Goal: Task Accomplishment & Management: Manage account settings

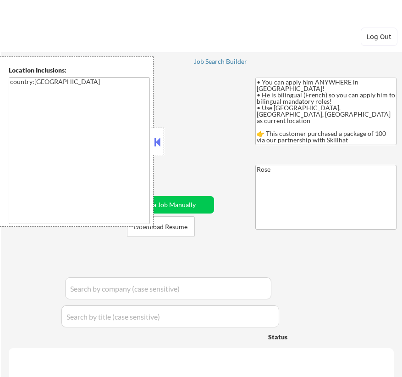
select select ""pending""
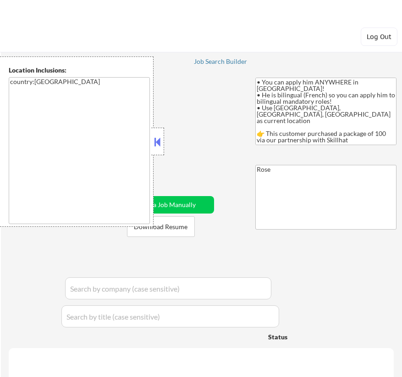
select select ""pending""
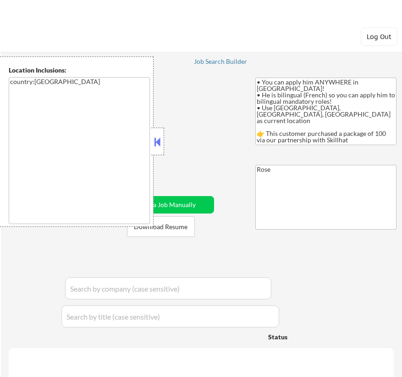
select select ""pending""
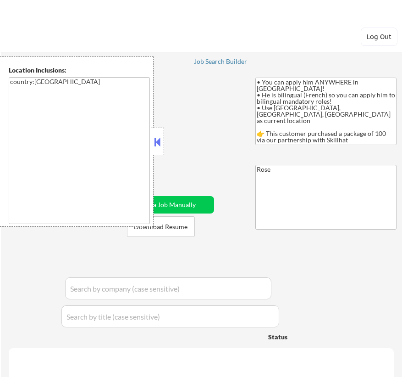
select select ""pending""
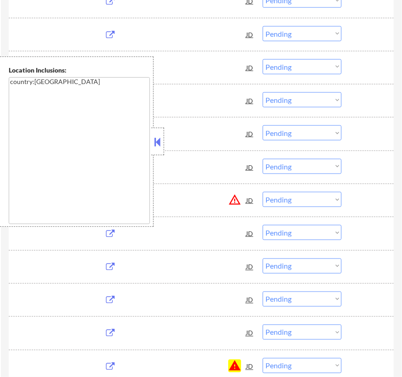
scroll to position [459, 0]
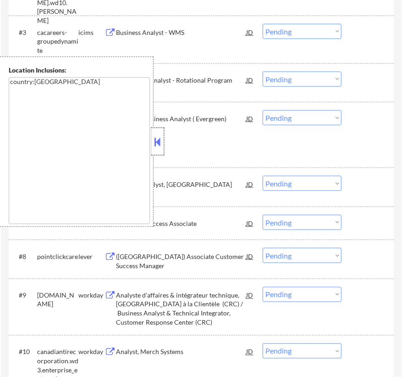
click at [163, 144] on div at bounding box center [157, 142] width 13 height 28
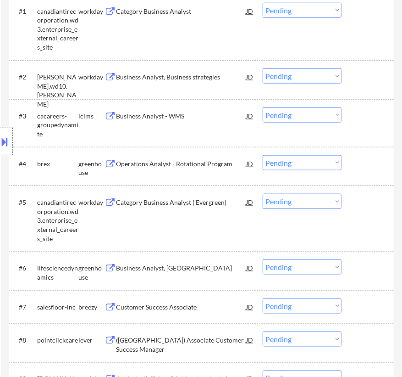
scroll to position [417, 0]
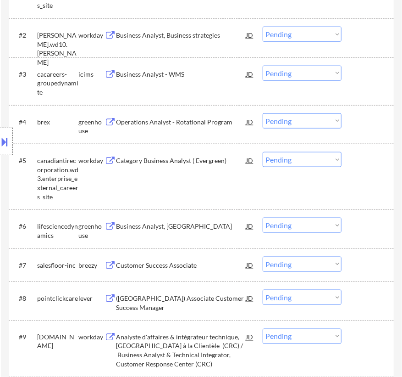
click at [235, 120] on div "Operations Analyst - Rotational Program" at bounding box center [181, 121] width 130 height 9
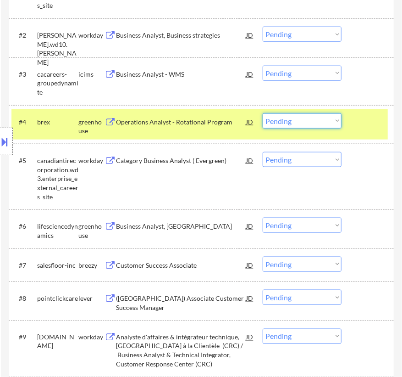
click at [294, 123] on select "Choose an option... Pending Applied Excluded (Questions) Excluded (Expired) Exc…" at bounding box center [302, 120] width 79 height 15
click at [263, 113] on select "Choose an option... Pending Applied Excluded (Questions) Excluded (Expired) Exc…" at bounding box center [302, 120] width 79 height 15
select select ""pending""
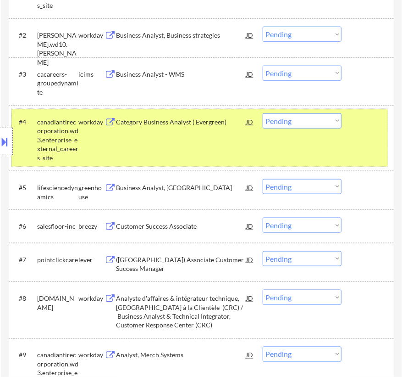
click at [360, 135] on div "#4 canadiantirecorporation.wd3.enterprise_external_careers_site workday Categor…" at bounding box center [199, 137] width 377 height 57
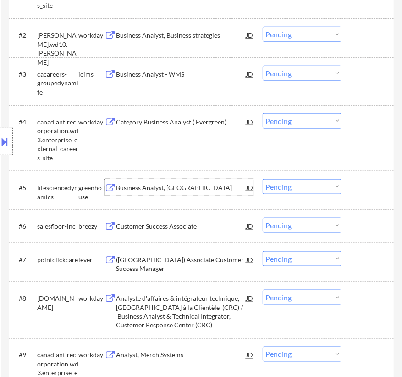
click at [202, 183] on div "Business Analyst, CA" at bounding box center [181, 187] width 130 height 9
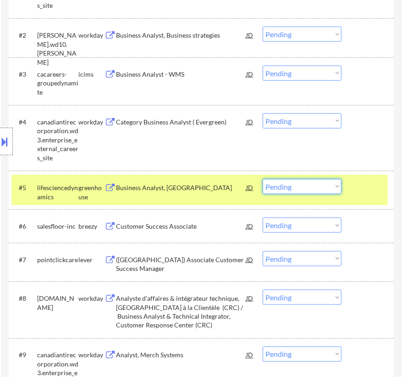
click at [314, 184] on select "Choose an option... Pending Applied Excluded (Questions) Excluded (Expired) Exc…" at bounding box center [302, 186] width 79 height 15
click at [263, 179] on select "Choose an option... Pending Applied Excluded (Questions) Excluded (Expired) Exc…" at bounding box center [302, 186] width 79 height 15
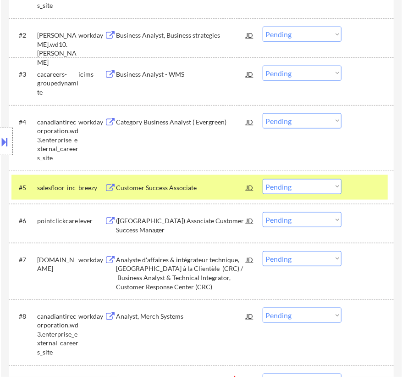
click at [213, 191] on div "Customer Success Associate" at bounding box center [181, 187] width 130 height 9
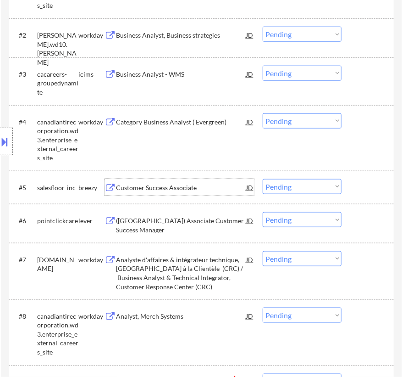
click at [292, 188] on select "Choose an option... Pending Applied Excluded (Questions) Excluded (Expired) Exc…" at bounding box center [302, 186] width 79 height 15
click at [263, 179] on select "Choose an option... Pending Applied Excluded (Questions) Excluded (Expired) Exc…" at bounding box center [302, 186] width 79 height 15
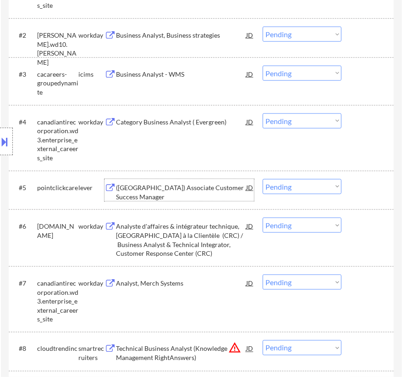
click at [210, 186] on div "(Canada) Associate Customer Success Manager" at bounding box center [181, 192] width 130 height 18
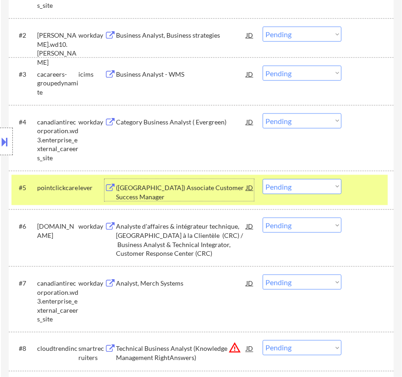
click at [330, 180] on select "Choose an option... Pending Applied Excluded (Questions) Excluded (Expired) Exc…" at bounding box center [302, 186] width 79 height 15
click at [263, 179] on select "Choose an option... Pending Applied Excluded (Questions) Excluded (Expired) Exc…" at bounding box center [302, 186] width 79 height 15
select select ""pending""
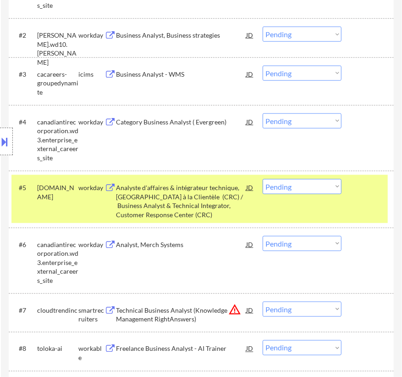
click at [367, 195] on div at bounding box center [369, 187] width 28 height 17
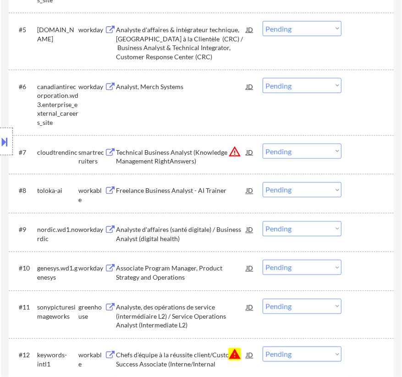
scroll to position [583, 0]
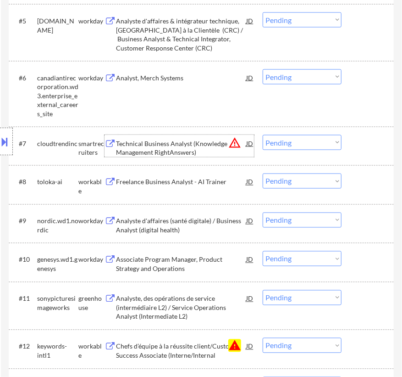
click at [194, 147] on div "Technical Business Analyst (Knowledge Management RightAnswers)" at bounding box center [181, 148] width 130 height 18
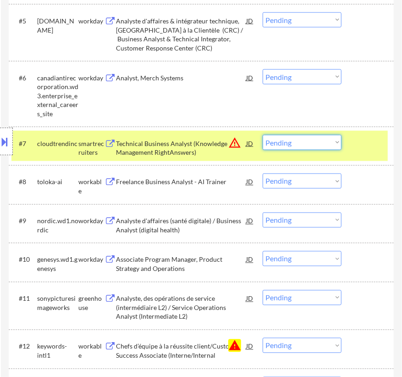
drag, startPoint x: 291, startPoint y: 144, endPoint x: 293, endPoint y: 149, distance: 5.1
click at [291, 144] on select "Choose an option... Pending Applied Excluded (Questions) Excluded (Expired) Exc…" at bounding box center [302, 142] width 79 height 15
click at [263, 135] on select "Choose an option... Pending Applied Excluded (Questions) Excluded (Expired) Exc…" at bounding box center [302, 142] width 79 height 15
select select ""pending""
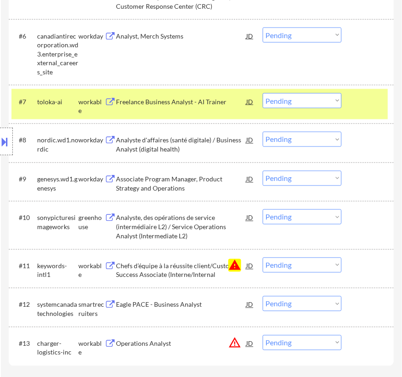
scroll to position [667, 0]
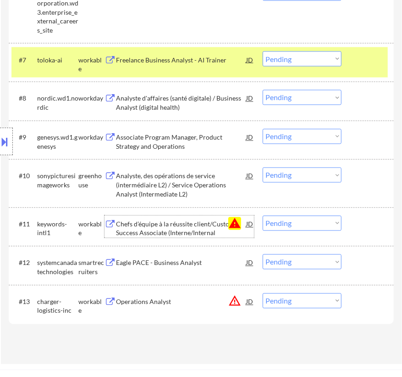
click at [188, 223] on div "Chefs d’équipe à la réussite client/Customer Success Associate (Interne/Internal" at bounding box center [181, 229] width 130 height 18
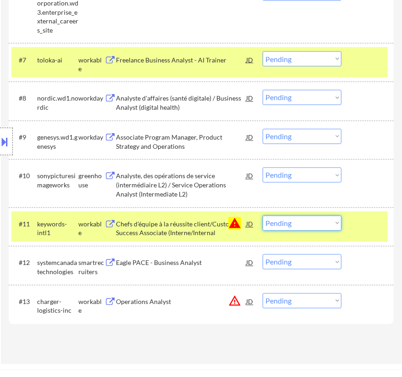
click at [304, 222] on select "Choose an option... Pending Applied Excluded (Questions) Excluded (Expired) Exc…" at bounding box center [302, 223] width 79 height 15
click at [263, 216] on select "Choose an option... Pending Applied Excluded (Questions) Excluded (Expired) Exc…" at bounding box center [302, 223] width 79 height 15
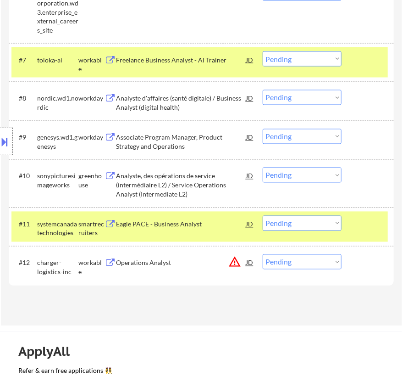
click at [229, 56] on div "Freelance Business Analyst - AI Trainer" at bounding box center [181, 60] width 130 height 9
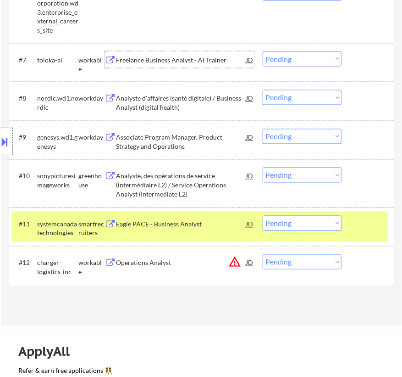
click at [312, 223] on select "Choose an option... Pending Applied Excluded (Questions) Excluded (Expired) Exc…" at bounding box center [302, 223] width 79 height 15
click at [263, 216] on select "Choose an option... Pending Applied Excluded (Questions) Excluded (Expired) Exc…" at bounding box center [302, 223] width 79 height 15
select select ""pending""
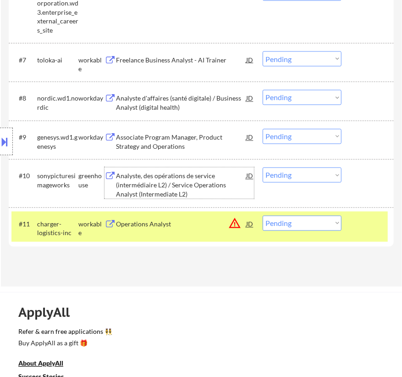
click at [177, 182] on div "Analyste, des opérations de service (intermédiaire L2) / Service Operations Ana…" at bounding box center [181, 185] width 130 height 27
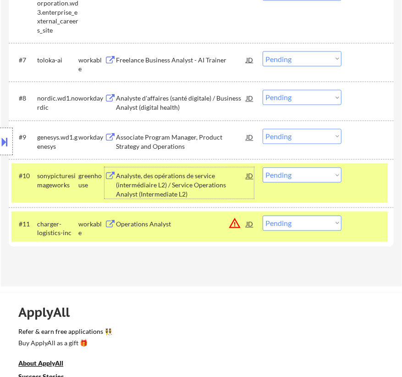
drag, startPoint x: 289, startPoint y: 177, endPoint x: 293, endPoint y: 181, distance: 6.2
click at [289, 177] on select "Choose an option... Pending Applied Excluded (Questions) Excluded (Expired) Exc…" at bounding box center [302, 174] width 79 height 15
click at [263, 167] on select "Choose an option... Pending Applied Excluded (Questions) Excluded (Expired) Exc…" at bounding box center [302, 174] width 79 height 15
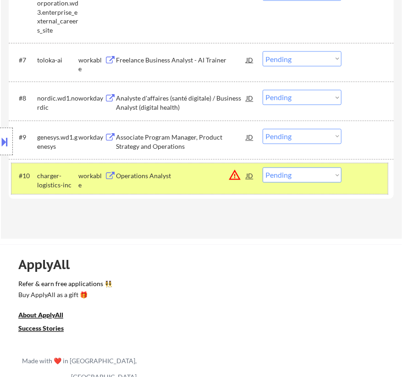
click at [208, 184] on div "#10 charger-logistics-inc workable Operations Analyst JD warning_amber Choose a…" at bounding box center [199, 178] width 377 height 30
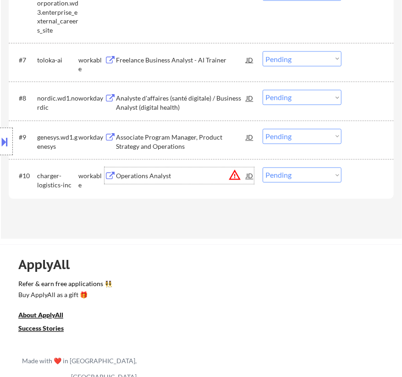
click at [213, 180] on div "Operations Analyst" at bounding box center [181, 176] width 130 height 9
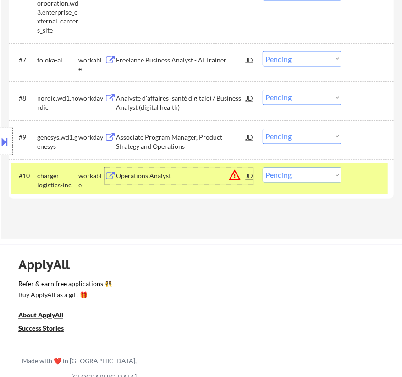
click at [298, 172] on select "Choose an option... Pending Applied Excluded (Questions) Excluded (Expired) Exc…" at bounding box center [302, 174] width 79 height 15
select select ""excluded__expired_""
click at [263, 167] on select "Choose an option... Pending Applied Excluded (Questions) Excluded (Expired) Exc…" at bounding box center [302, 174] width 79 height 15
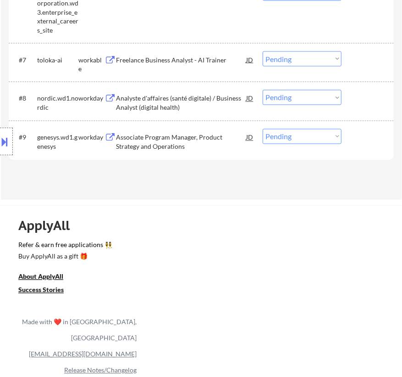
click at [205, 133] on div "Associate Program Manager, Product Strategy and Operations" at bounding box center [181, 142] width 130 height 18
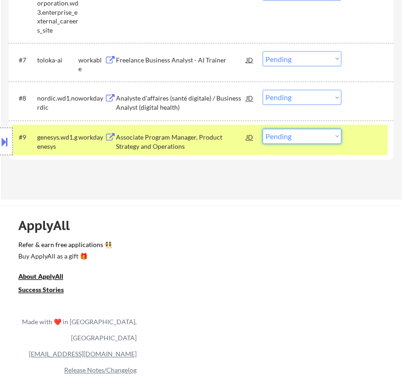
click at [303, 139] on select "Choose an option... Pending Applied Excluded (Questions) Excluded (Expired) Exc…" at bounding box center [302, 136] width 79 height 15
select select ""excluded__expired_""
click at [263, 129] on select "Choose an option... Pending Applied Excluded (Questions) Excluded (Expired) Exc…" at bounding box center [302, 136] width 79 height 15
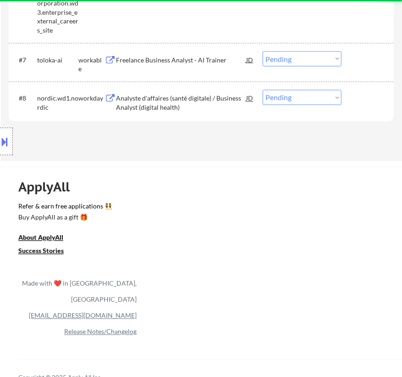
click at [211, 102] on div "Analyste d'affaires (santé digitale) / Business Analyst (digital health)" at bounding box center [181, 103] width 130 height 18
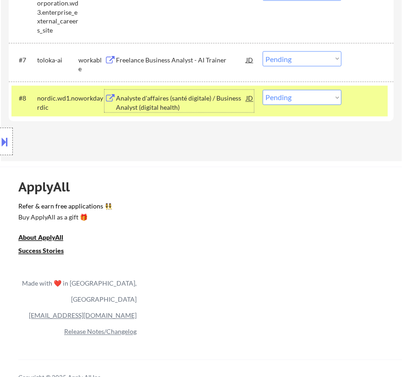
click at [281, 98] on select "Choose an option... Pending Applied Excluded (Questions) Excluded (Expired) Exc…" at bounding box center [302, 97] width 79 height 15
select select ""applied""
click at [263, 90] on select "Choose an option... Pending Applied Excluded (Questions) Excluded (Expired) Exc…" at bounding box center [302, 97] width 79 height 15
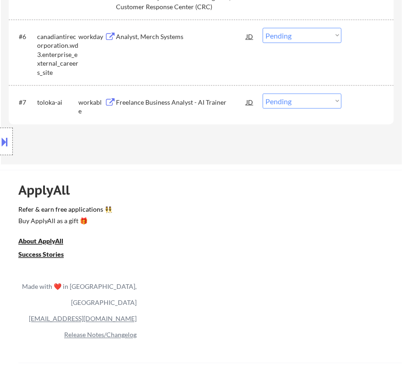
scroll to position [625, 0]
click at [215, 102] on div "Freelance Business Analyst - AI Trainer" at bounding box center [181, 101] width 130 height 9
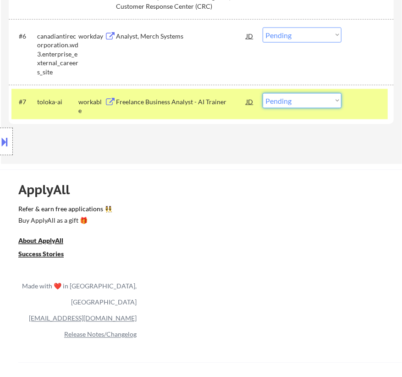
click at [286, 96] on select "Choose an option... Pending Applied Excluded (Questions) Excluded (Expired) Exc…" at bounding box center [302, 100] width 79 height 15
select select ""excluded__expired_""
click at [263, 93] on select "Choose an option... Pending Applied Excluded (Questions) Excluded (Expired) Exc…" at bounding box center [302, 100] width 79 height 15
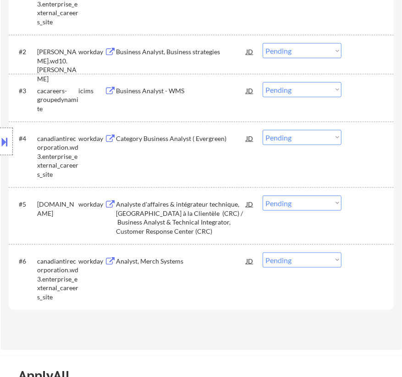
scroll to position [459, 0]
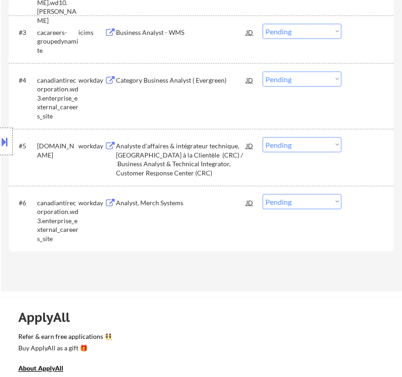
click at [220, 200] on div "Analyst, Merch Systems" at bounding box center [181, 202] width 130 height 9
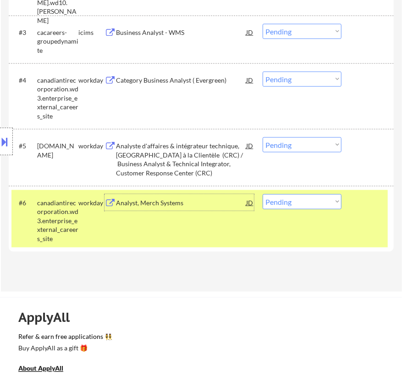
click at [298, 199] on select "Choose an option... Pending Applied Excluded (Questions) Excluded (Expired) Exc…" at bounding box center [302, 201] width 79 height 15
select select ""excluded__expired_""
click at [263, 194] on select "Choose an option... Pending Applied Excluded (Questions) Excluded (Expired) Exc…" at bounding box center [302, 201] width 79 height 15
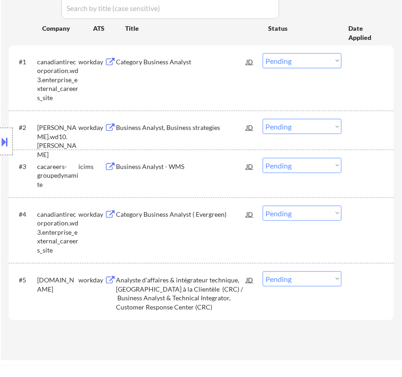
scroll to position [375, 0]
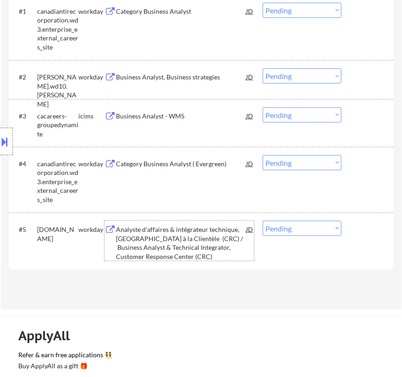
click at [237, 230] on div "Analyste d'affaires & intégrateur technique, Centre de Réponse à la Clientèle (…" at bounding box center [181, 243] width 130 height 36
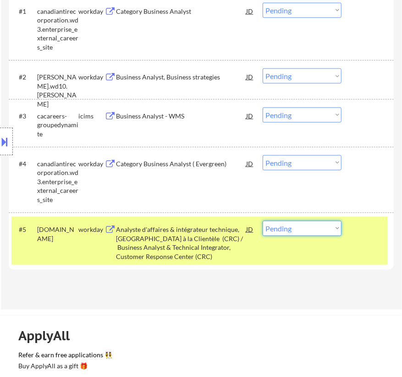
click at [312, 228] on select "Choose an option... Pending Applied Excluded (Questions) Excluded (Expired) Exc…" at bounding box center [302, 228] width 79 height 15
select select ""applied""
click at [263, 221] on select "Choose an option... Pending Applied Excluded (Questions) Excluded (Expired) Exc…" at bounding box center [302, 228] width 79 height 15
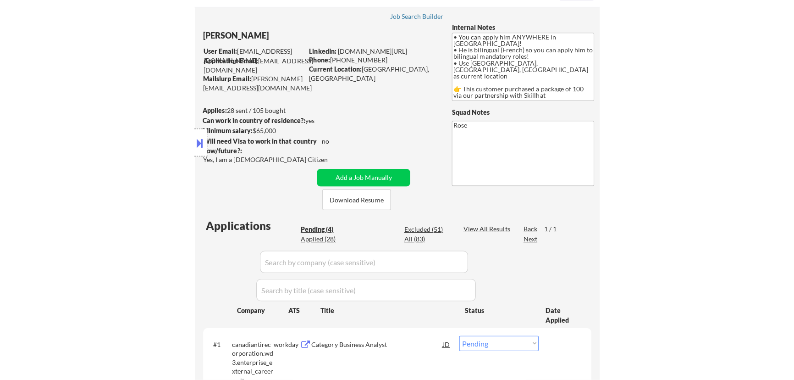
scroll to position [41, 0]
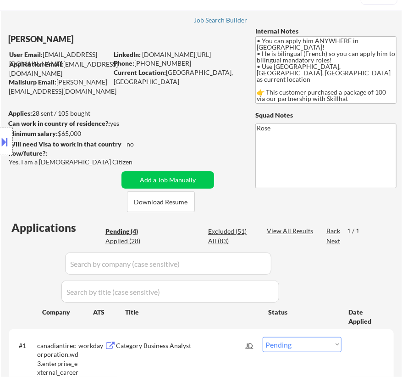
select select ""pending""
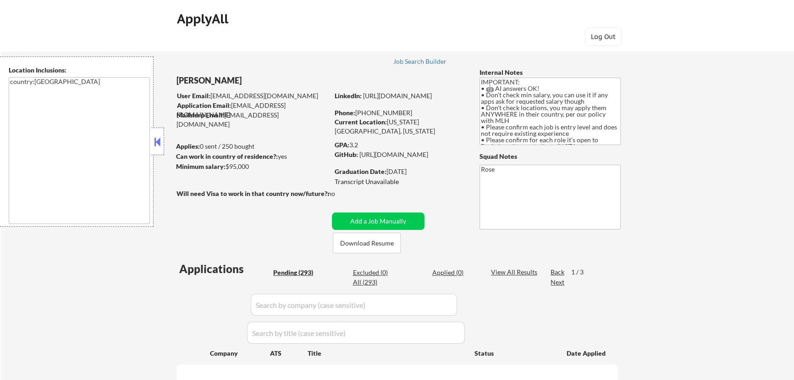
click at [157, 146] on button at bounding box center [158, 142] width 10 height 14
select select ""pending""
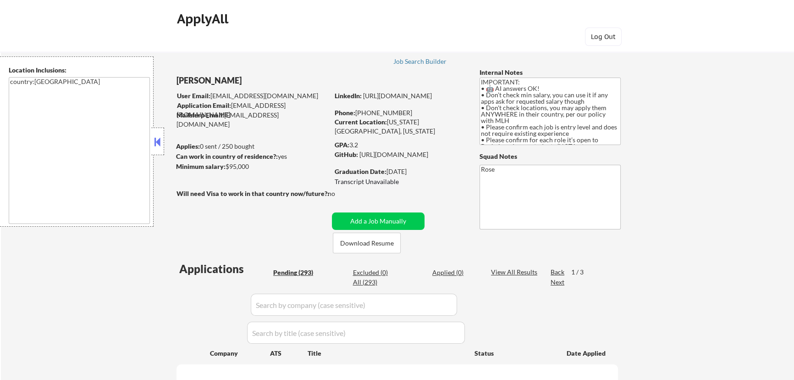
select select ""pending""
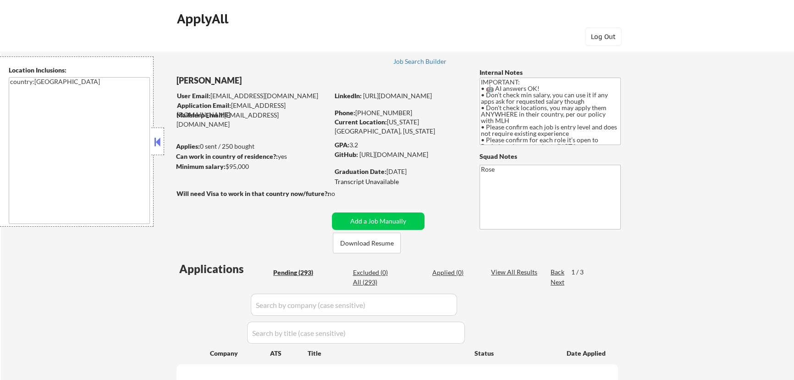
select select ""pending""
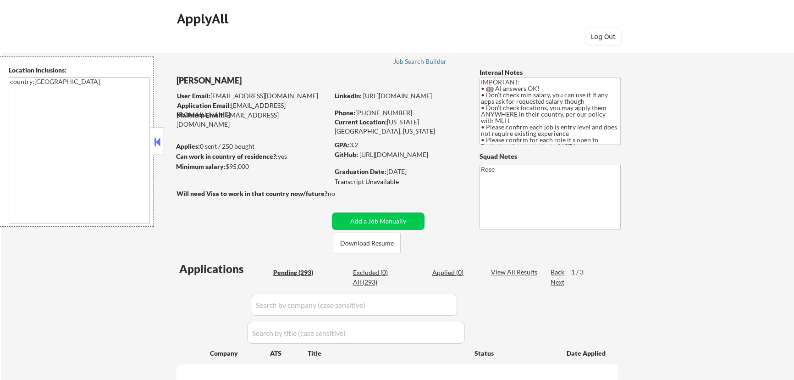
select select ""pending""
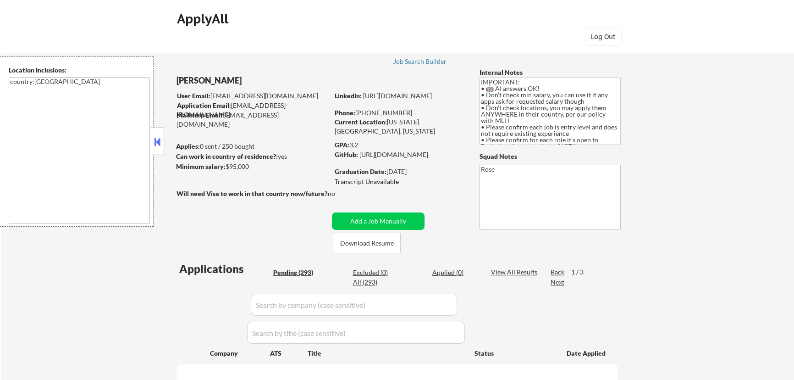
select select ""pending""
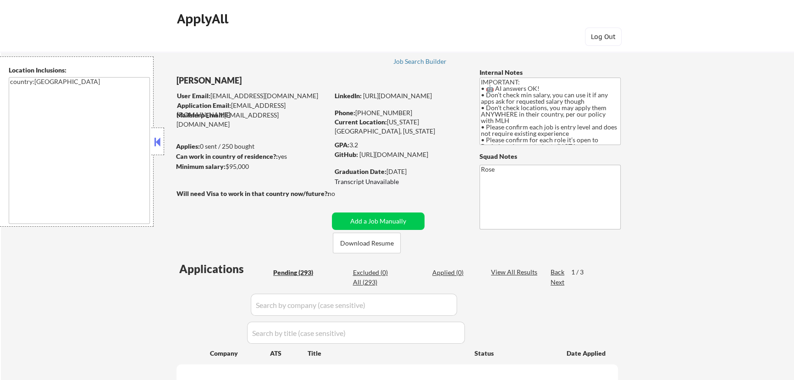
select select ""pending""
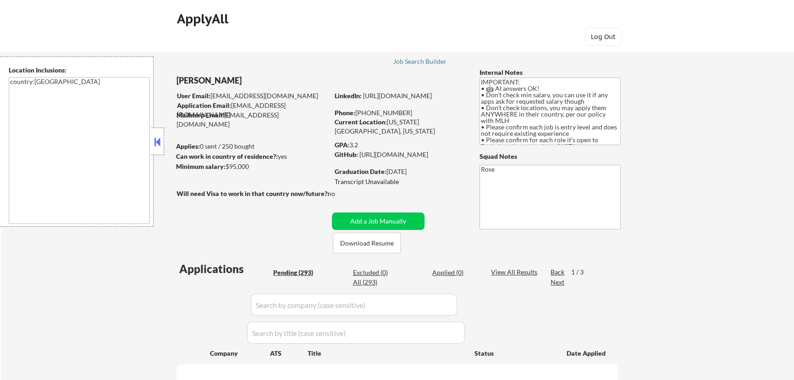
select select ""pending""
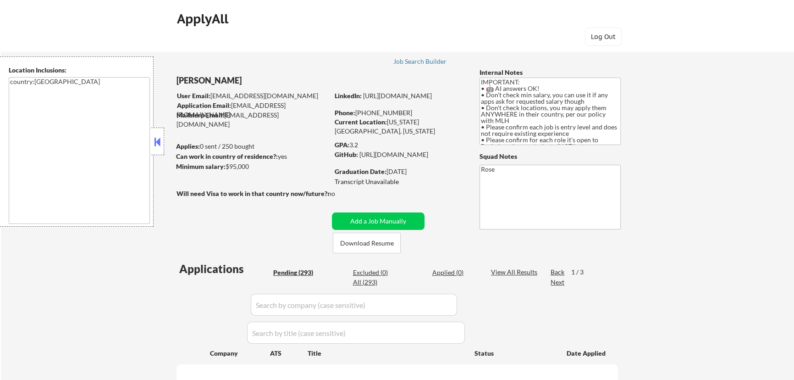
select select ""pending""
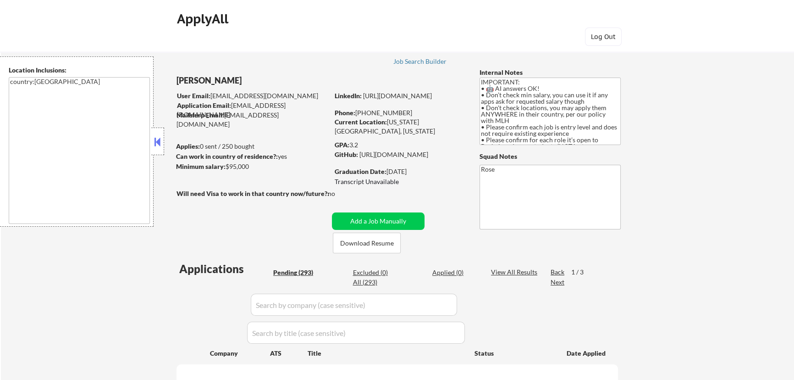
select select ""pending""
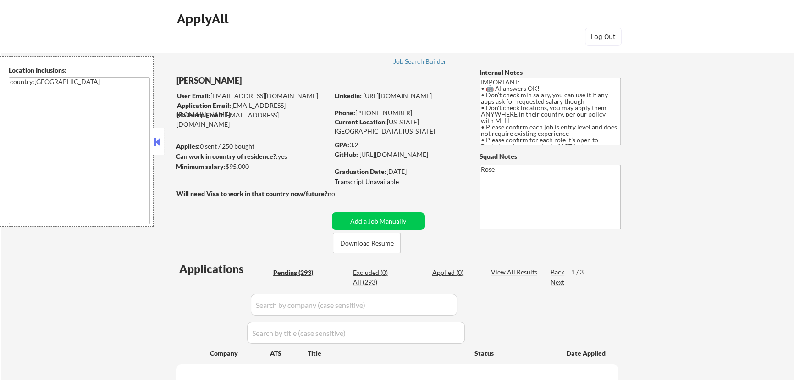
select select ""pending""
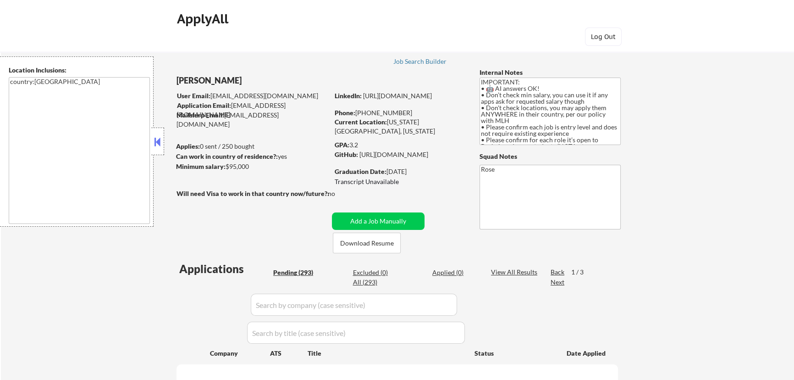
select select ""pending""
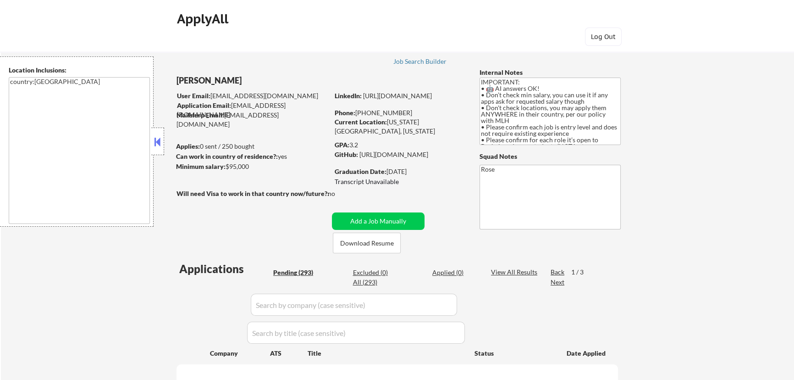
select select ""pending""
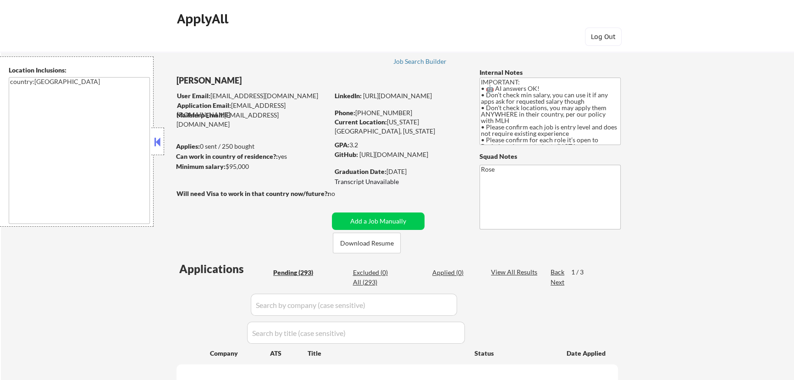
select select ""pending""
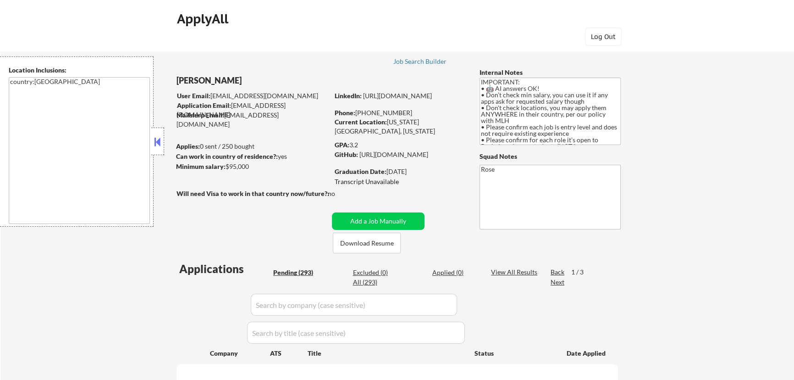
select select ""pending""
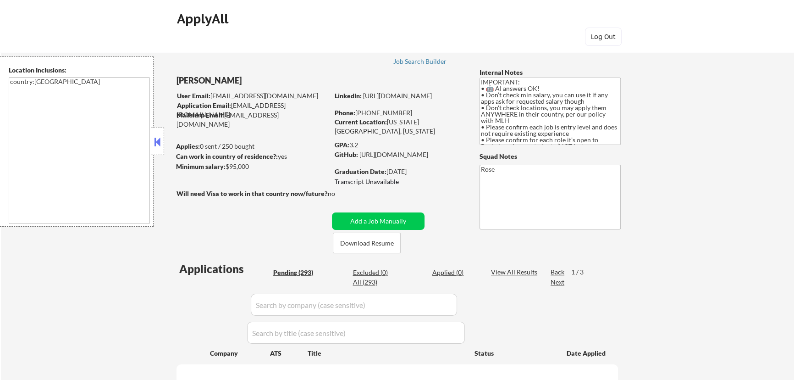
select select ""pending""
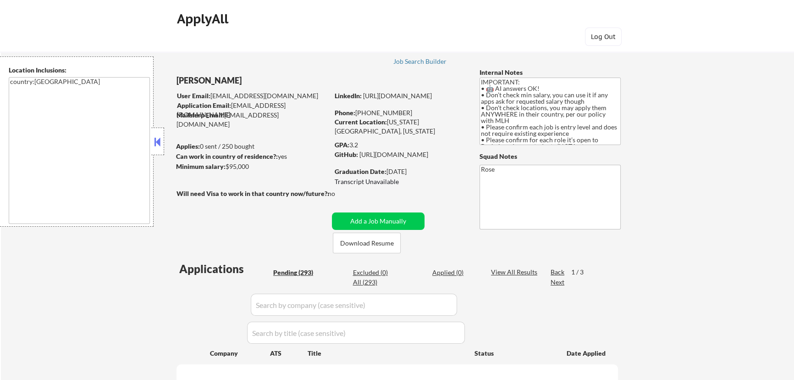
select select ""pending""
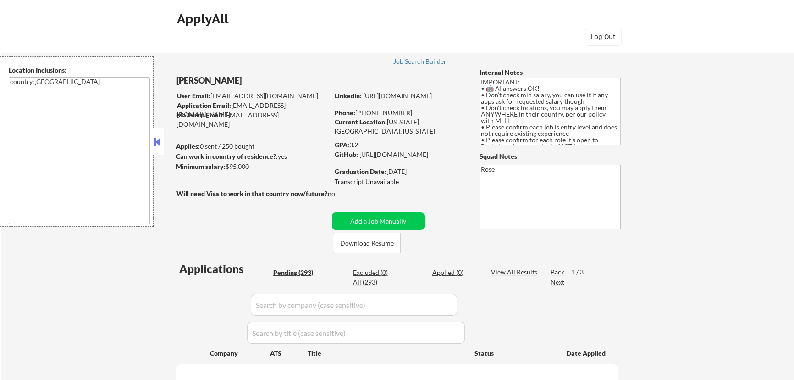
select select ""pending""
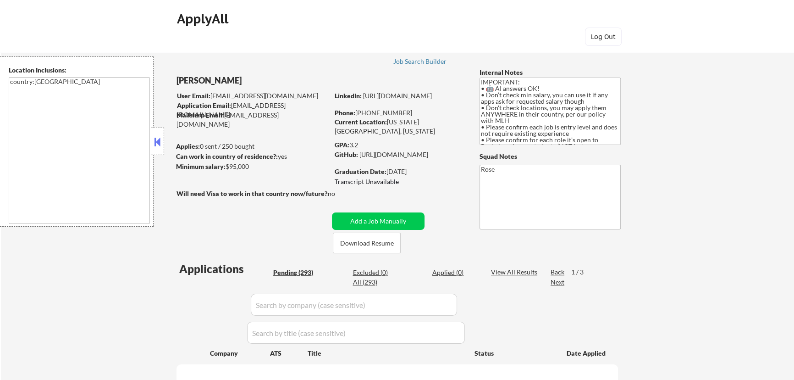
select select ""pending""
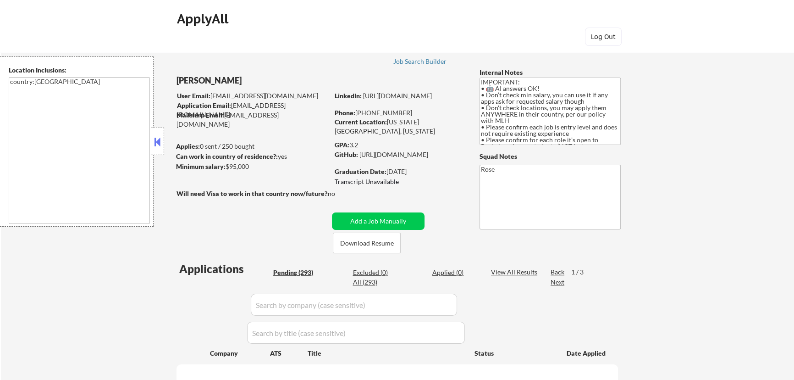
select select ""pending""
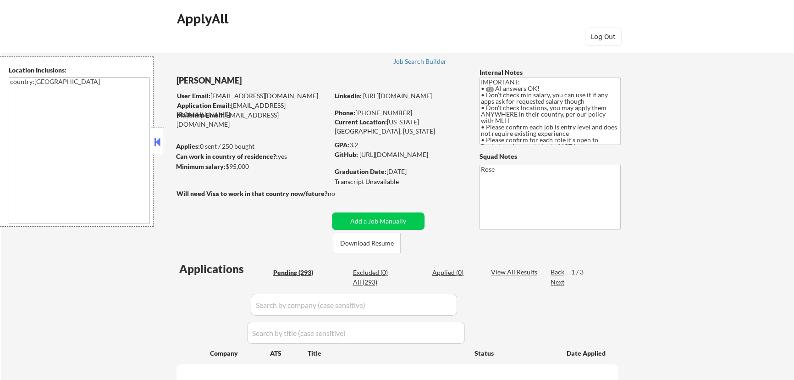
select select ""pending""
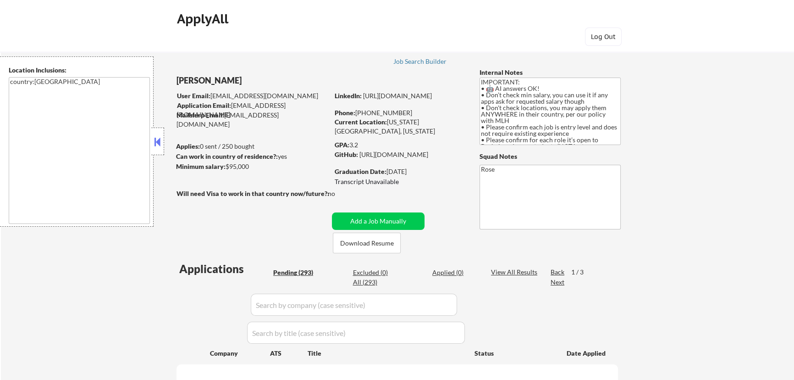
select select ""pending""
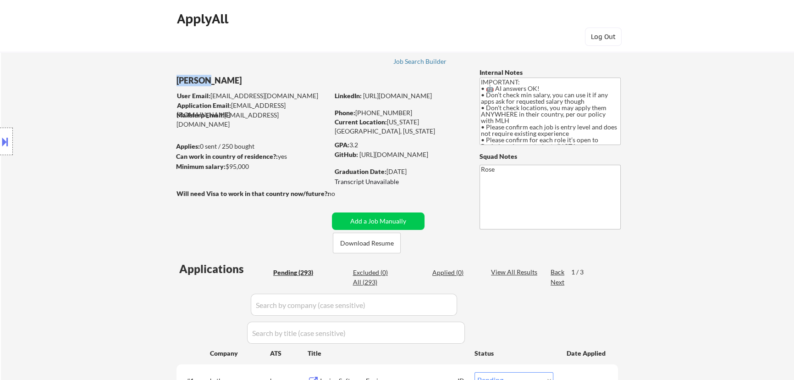
drag, startPoint x: 200, startPoint y: 80, endPoint x: 173, endPoint y: 80, distance: 27.1
copy div "[PERSON_NAME]"
click at [2, 141] on button at bounding box center [5, 141] width 10 height 15
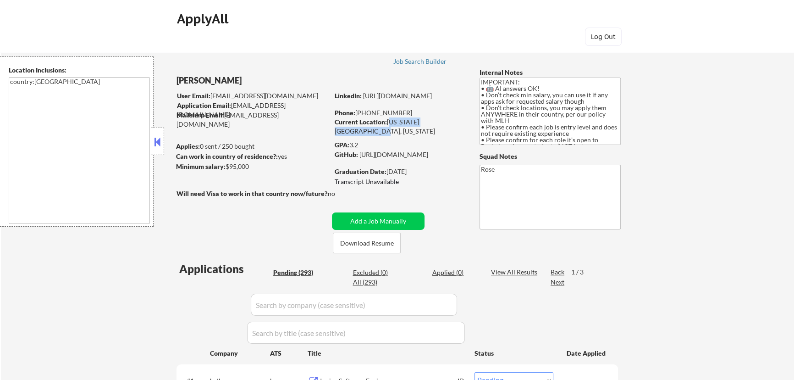
drag, startPoint x: 389, startPoint y: 121, endPoint x: 456, endPoint y: 126, distance: 68.1
click at [456, 126] on div "Current Location: [US_STATE][GEOGRAPHIC_DATA], [US_STATE]" at bounding box center [400, 126] width 130 height 18
copy div "[US_STATE][GEOGRAPHIC_DATA], [US_STATE]"
click at [335, 171] on strong "Graduation Date:" at bounding box center [361, 171] width 52 height 8
drag, startPoint x: 335, startPoint y: 171, endPoint x: 420, endPoint y: 176, distance: 85.0
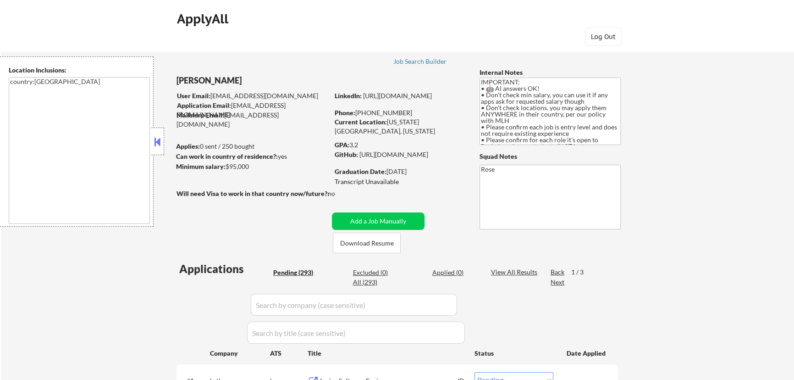
click at [420, 176] on div "Graduation Date: [DATE]" at bounding box center [400, 172] width 130 height 10
copy div "Graduation Date: [DATE]"
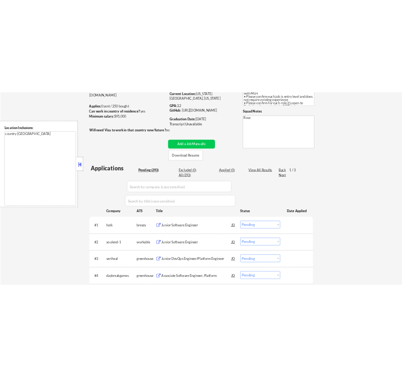
scroll to position [167, 0]
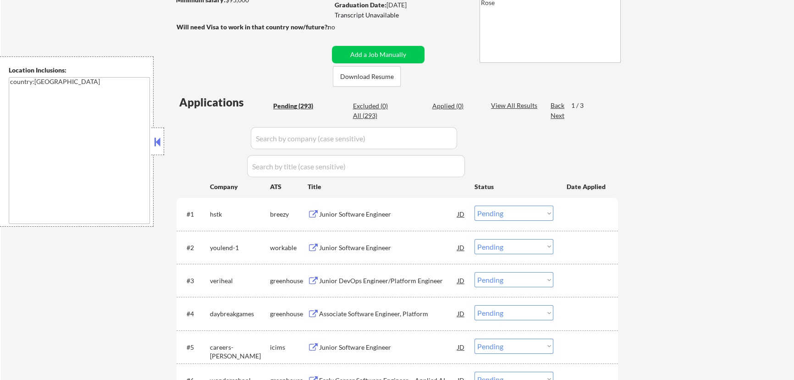
click at [399, 207] on div "Junior Software Engineer" at bounding box center [388, 213] width 139 height 17
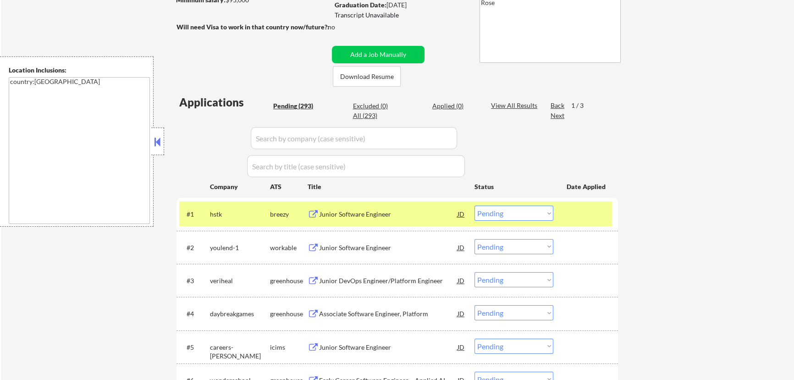
select select ""pending""
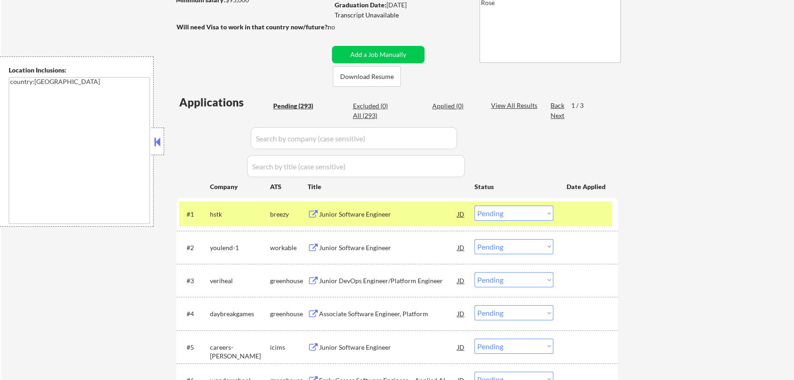
select select ""pending""
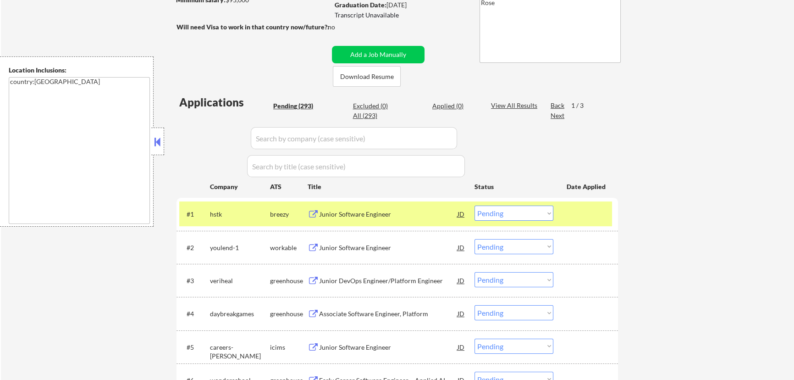
select select ""pending""
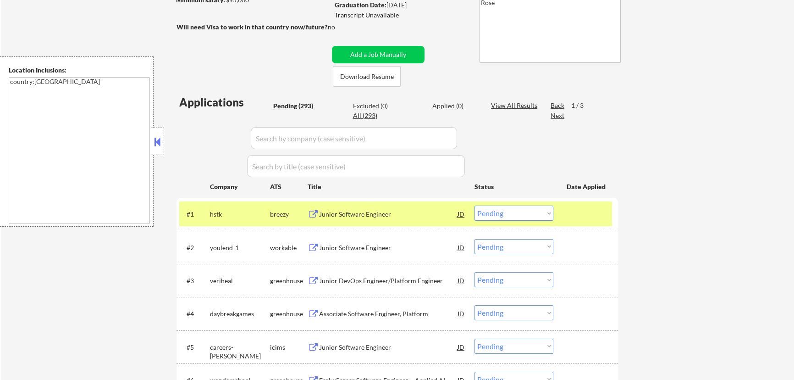
select select ""pending""
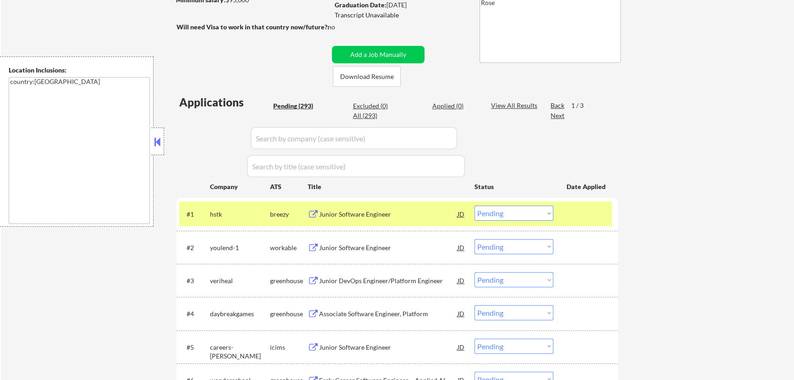
select select ""pending""
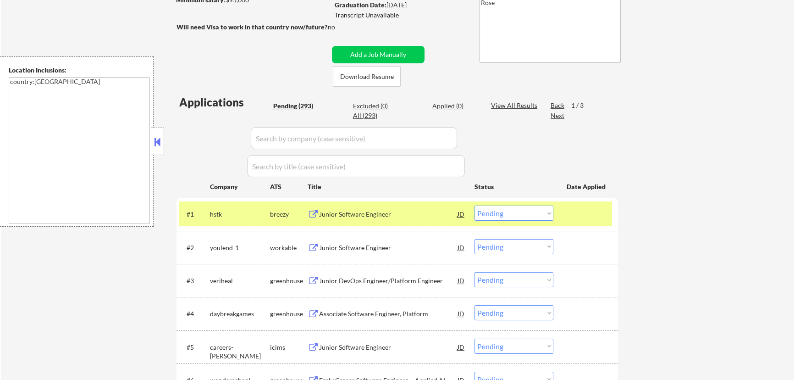
select select ""pending""
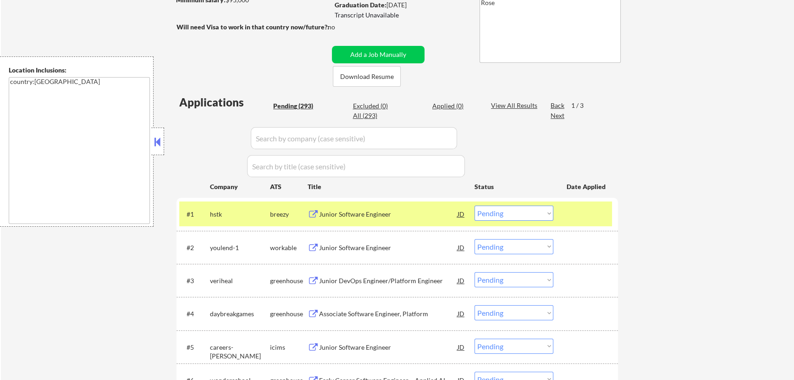
select select ""pending""
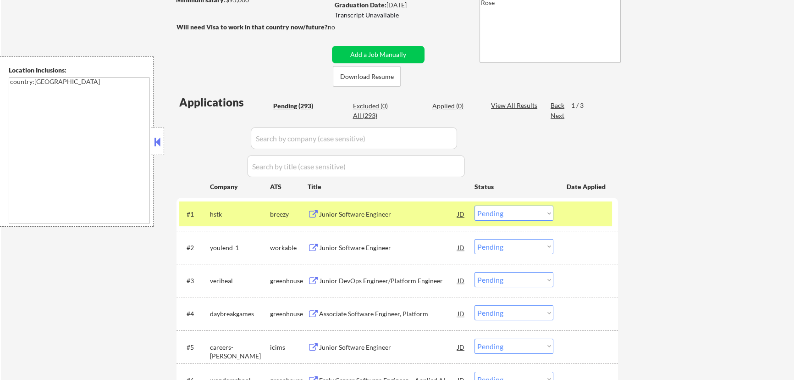
select select ""pending""
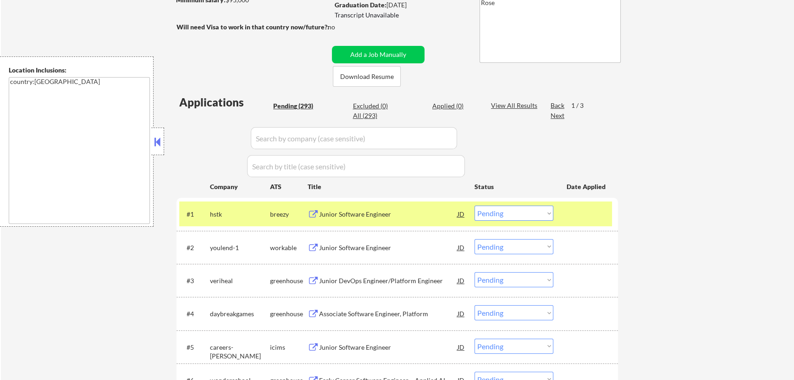
select select ""pending""
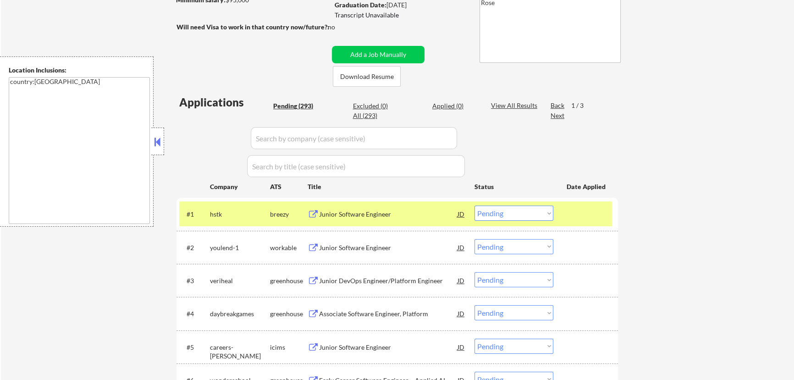
select select ""pending""
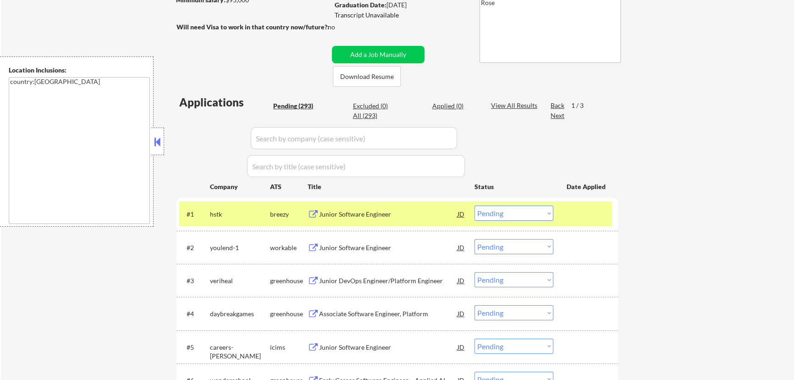
select select ""pending""
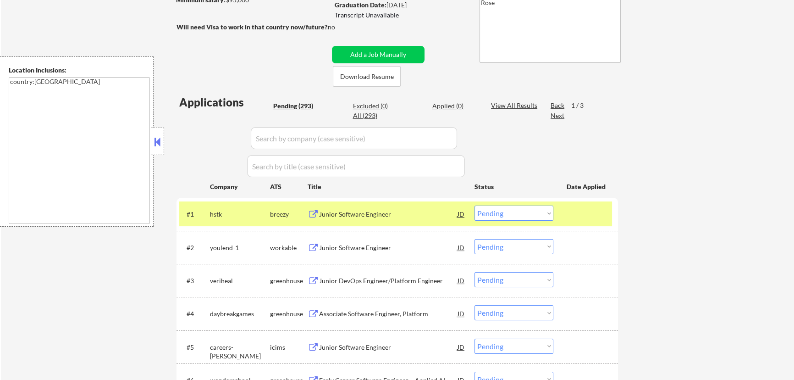
select select ""pending""
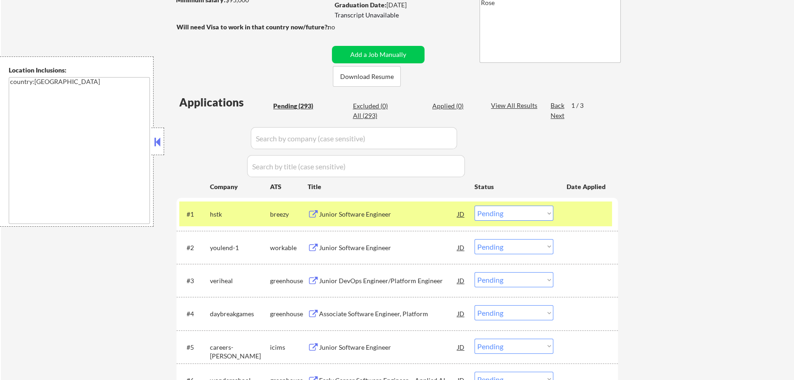
select select ""pending""
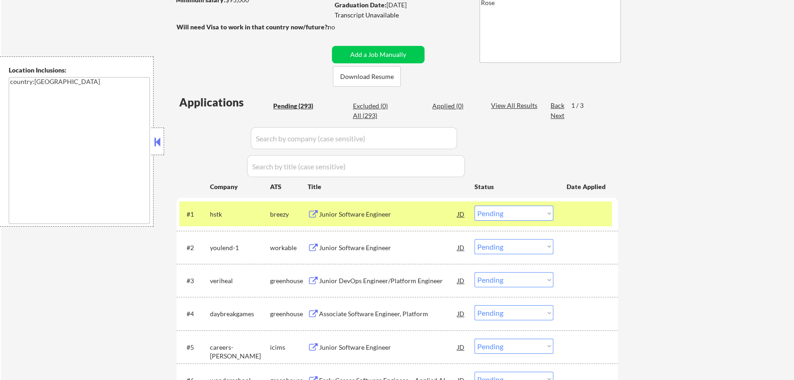
select select ""pending""
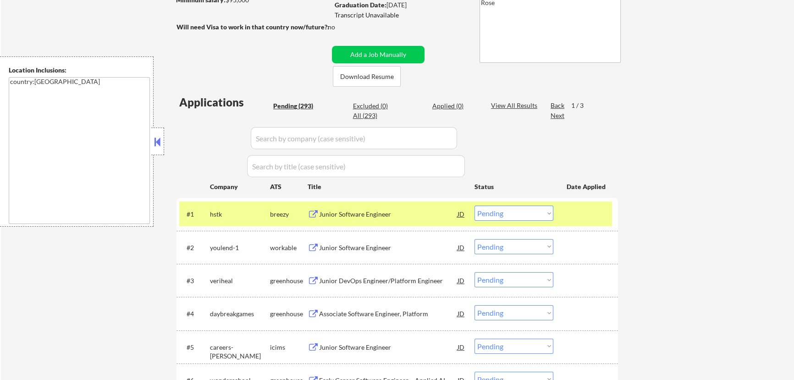
select select ""pending""
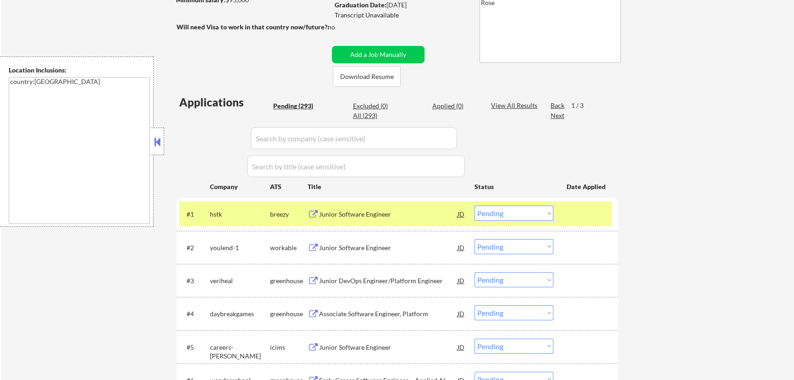
select select ""pending""
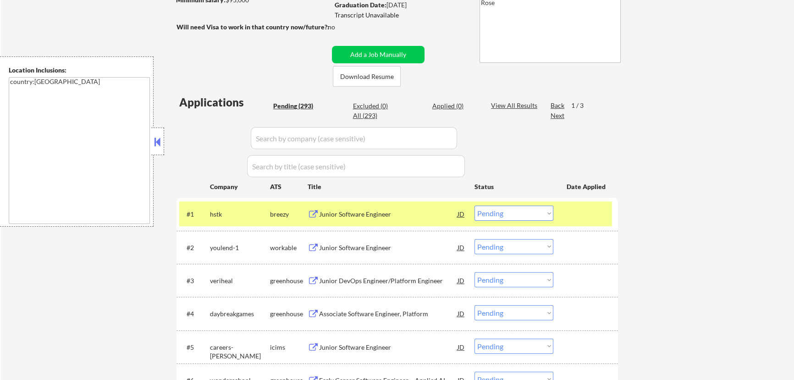
select select ""pending""
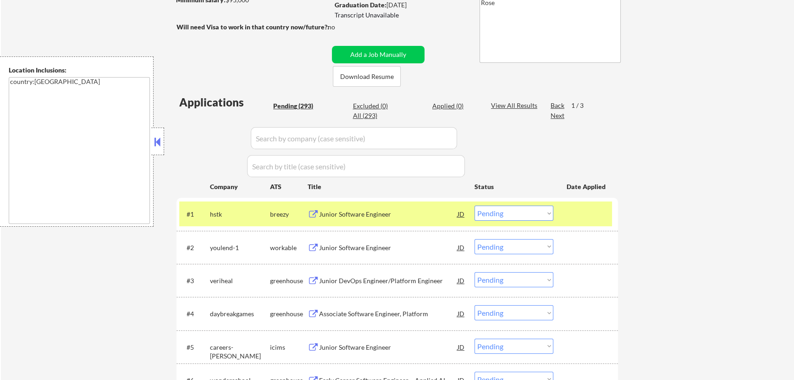
select select ""pending""
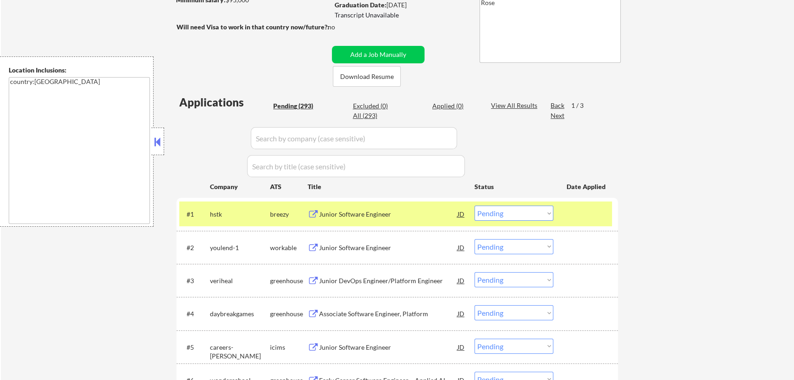
select select ""pending""
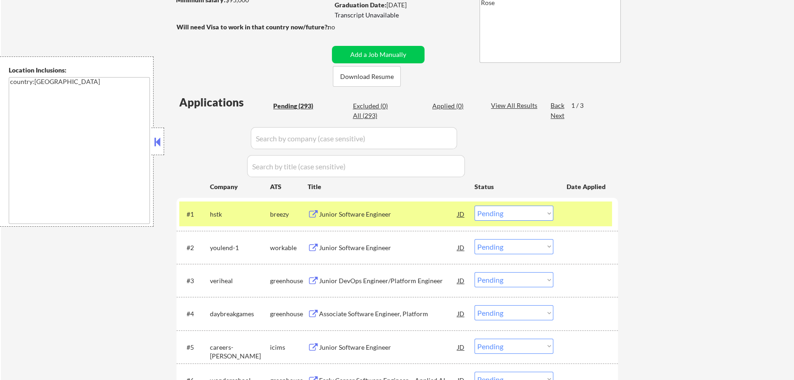
select select ""pending""
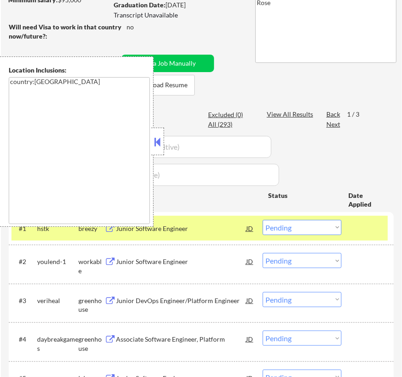
click at [158, 142] on button at bounding box center [158, 142] width 10 height 14
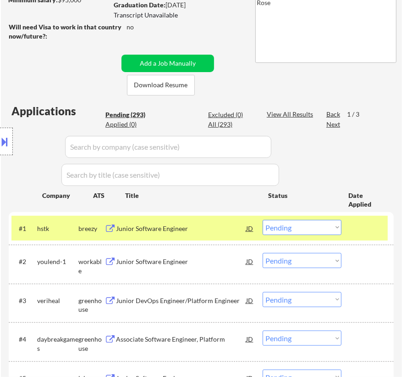
click at [316, 226] on select "Choose an option... Pending Applied Excluded (Questions) Excluded (Expired) Exc…" at bounding box center [302, 227] width 79 height 15
click at [263, 220] on select "Choose an option... Pending Applied Excluded (Questions) Excluded (Expired) Exc…" at bounding box center [302, 227] width 79 height 15
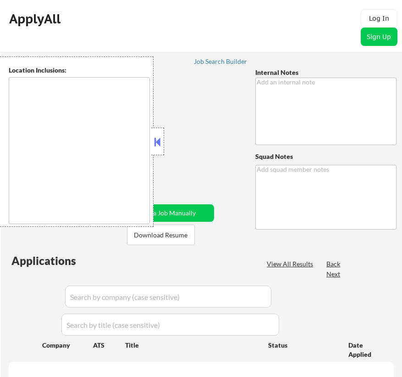
scroll to position [203, 0]
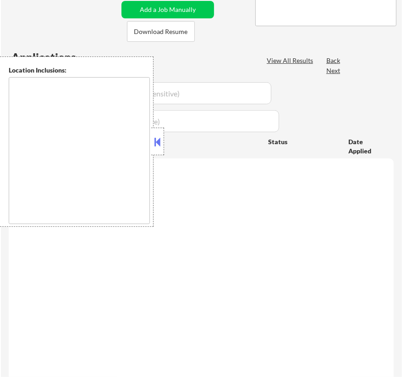
type textarea "IMPORTANT: • 🤖 AI answers OK! • Don’t check min salary, you can use it if any a…"
type textarea "Rose"
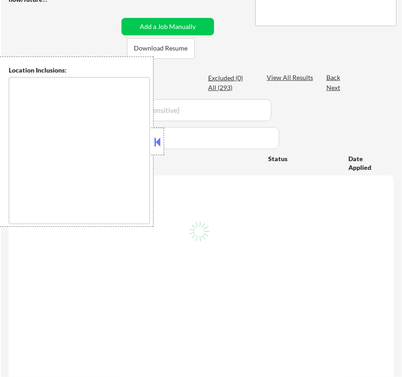
scroll to position [167, 0]
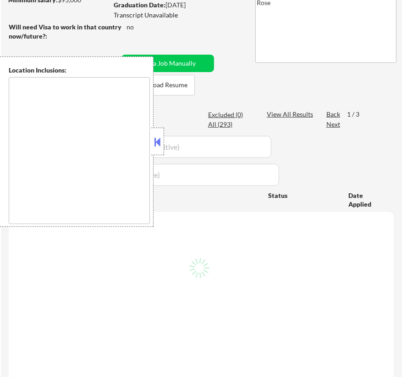
type textarea "country:[GEOGRAPHIC_DATA]"
click at [158, 137] on button at bounding box center [158, 142] width 10 height 14
select select ""pending""
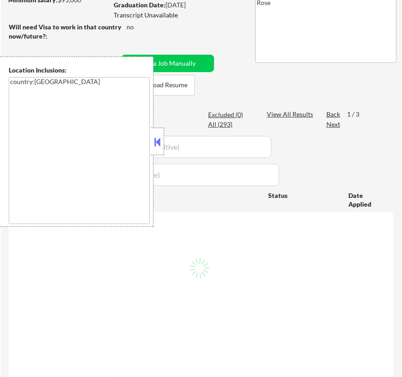
select select ""pending""
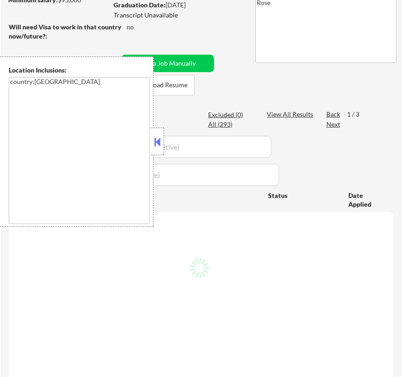
select select ""pending""
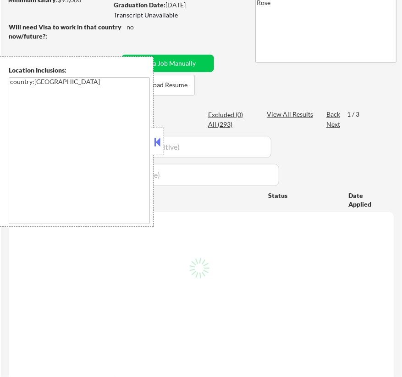
select select ""pending""
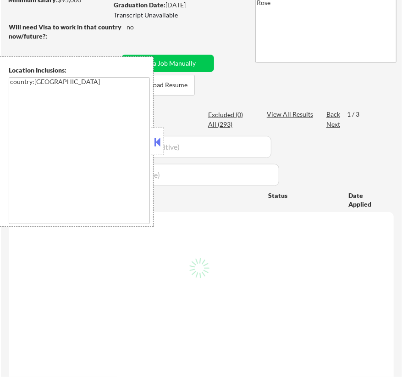
select select ""pending""
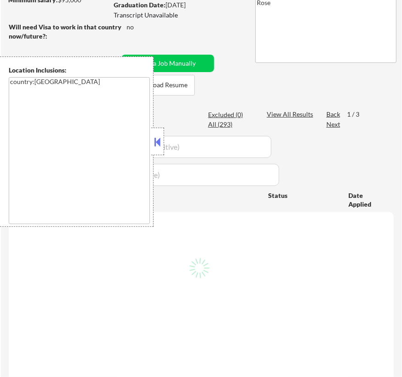
select select ""pending""
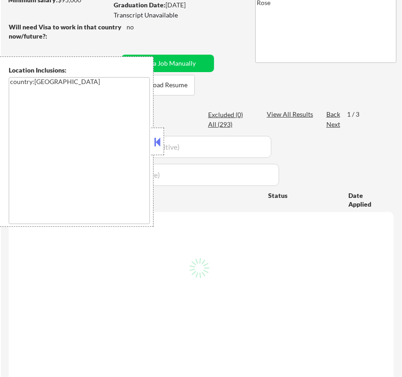
select select ""pending""
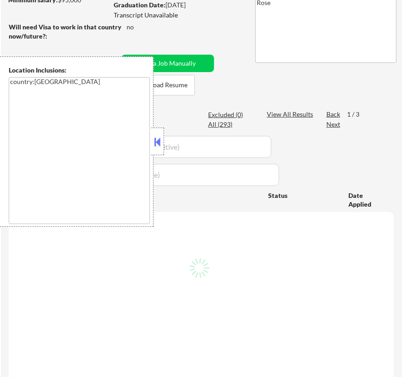
select select ""pending""
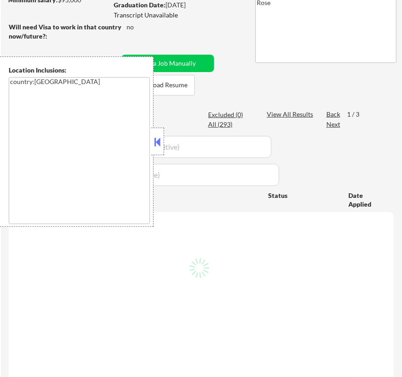
select select ""pending""
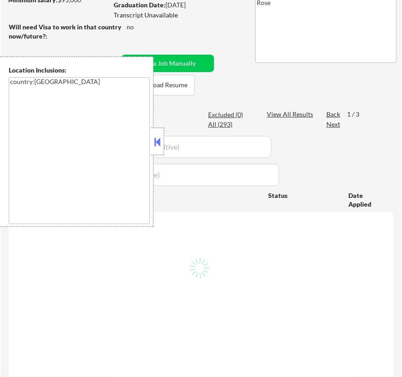
select select ""pending""
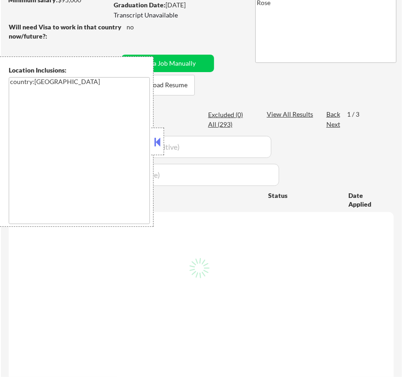
select select ""pending""
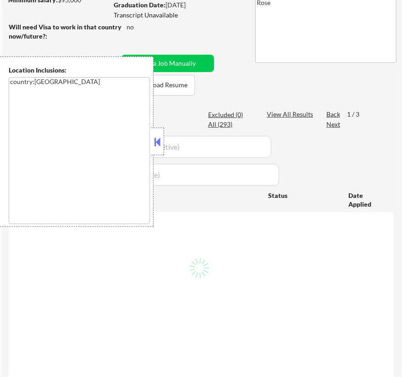
select select ""pending""
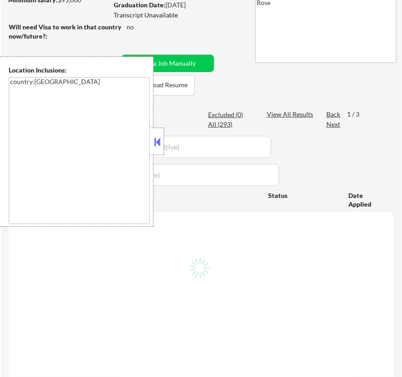
select select ""pending""
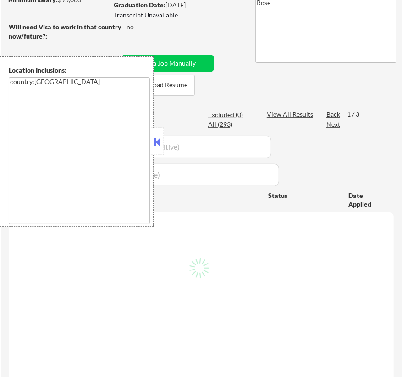
select select ""pending""
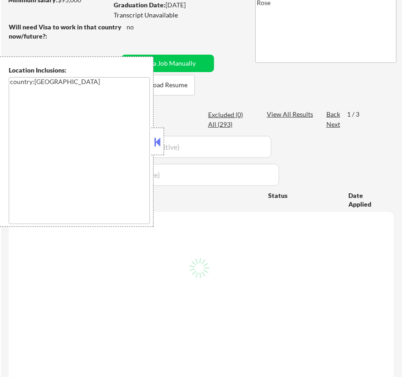
select select ""pending""
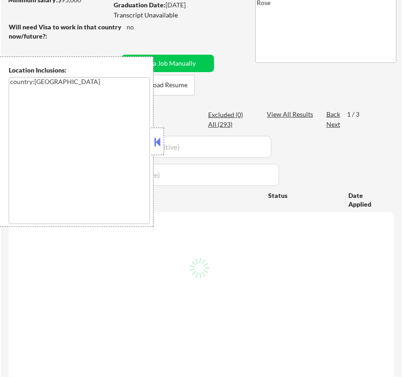
select select ""pending""
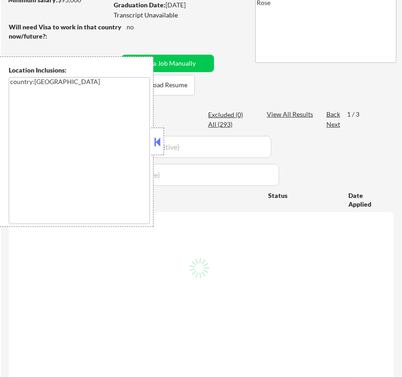
select select ""pending""
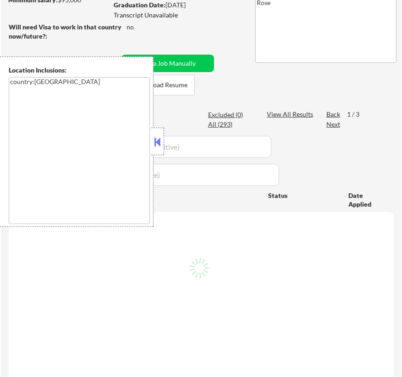
select select ""pending""
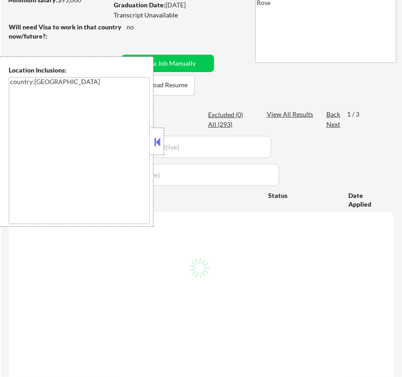
select select ""pending""
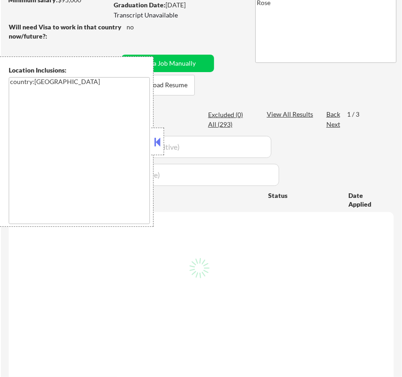
select select ""pending""
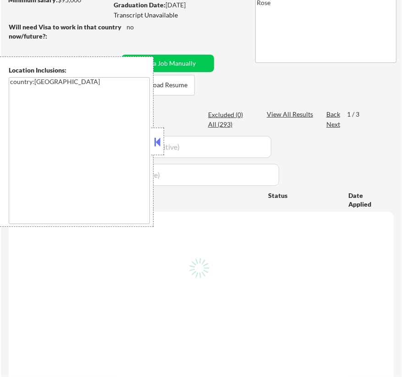
select select ""pending""
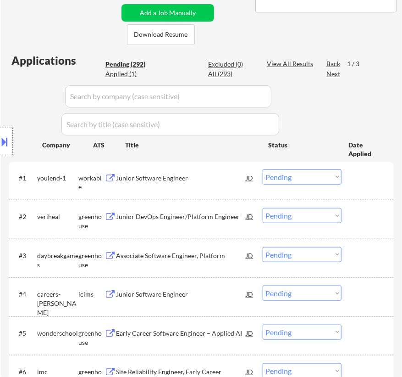
scroll to position [250, 0]
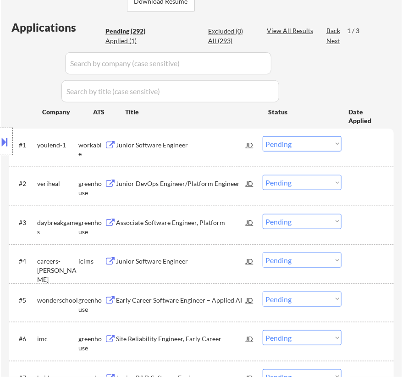
click at [207, 147] on div "Junior Software Engineer" at bounding box center [181, 144] width 130 height 9
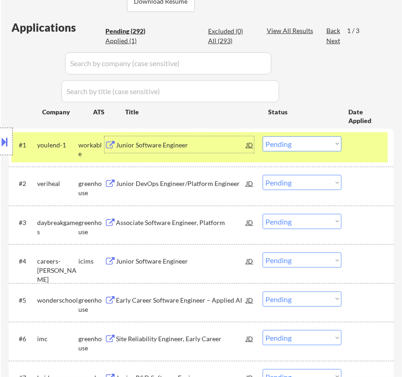
click at [294, 141] on select "Choose an option... Pending Applied Excluded (Questions) Excluded (Expired) Exc…" at bounding box center [302, 143] width 79 height 15
click at [263, 136] on select "Choose an option... Pending Applied Excluded (Questions) Excluded (Expired) Exc…" at bounding box center [302, 143] width 79 height 15
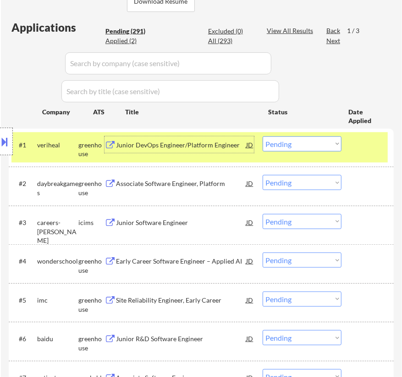
click at [229, 150] on div "Junior DevOps Engineer/Platform Engineer" at bounding box center [181, 144] width 130 height 17
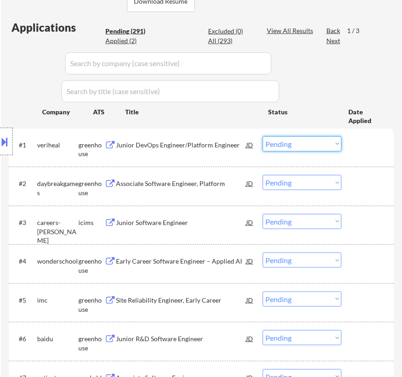
click at [306, 145] on select "Choose an option... Pending Applied Excluded (Questions) Excluded (Expired) Exc…" at bounding box center [302, 143] width 79 height 15
click at [263, 136] on select "Choose an option... Pending Applied Excluded (Questions) Excluded (Expired) Exc…" at bounding box center [302, 143] width 79 height 15
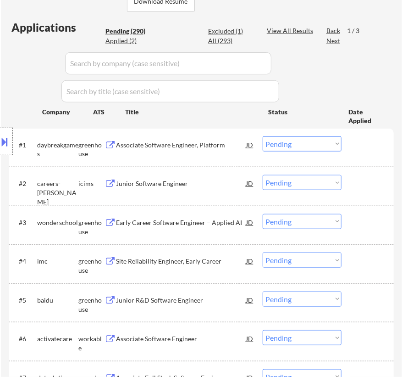
click at [241, 143] on div "Associate Software Engineer, Platform" at bounding box center [181, 144] width 130 height 9
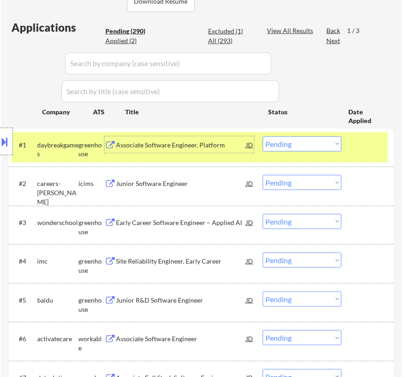
click at [322, 140] on select "Choose an option... Pending Applied Excluded (Questions) Excluded (Expired) Exc…" at bounding box center [302, 143] width 79 height 15
click at [263, 136] on select "Choose an option... Pending Applied Excluded (Questions) Excluded (Expired) Exc…" at bounding box center [302, 143] width 79 height 15
select select ""pending""
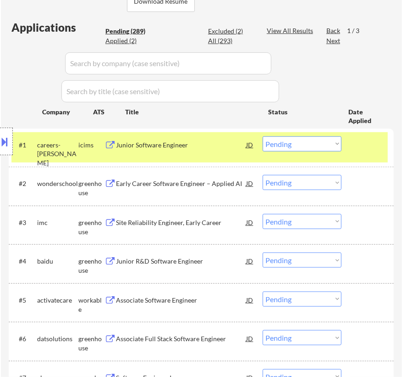
click at [356, 146] on div at bounding box center [369, 144] width 28 height 17
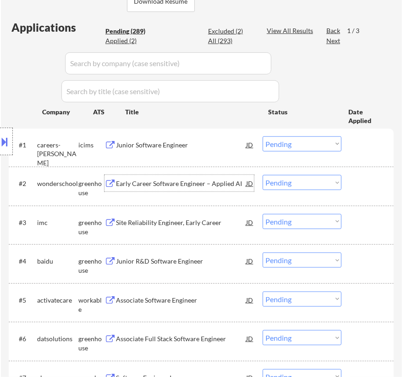
click at [189, 187] on div "Early Career Software Engineer – Applied AI" at bounding box center [181, 183] width 130 height 9
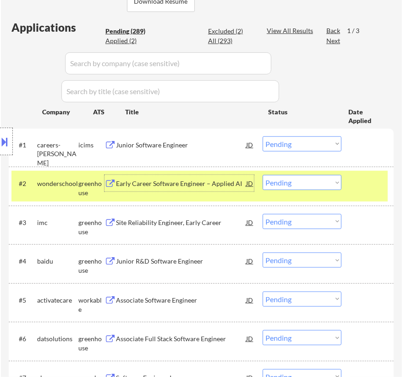
click at [287, 177] on select "Choose an option... Pending Applied Excluded (Questions) Excluded (Expired) Exc…" at bounding box center [302, 182] width 79 height 15
click at [263, 175] on select "Choose an option... Pending Applied Excluded (Questions) Excluded (Expired) Exc…" at bounding box center [302, 182] width 79 height 15
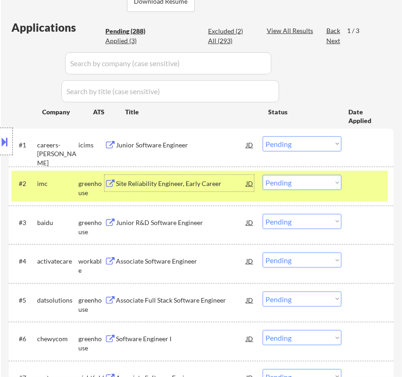
click at [217, 186] on div "Site Reliability Engineer, Early Career" at bounding box center [181, 183] width 130 height 9
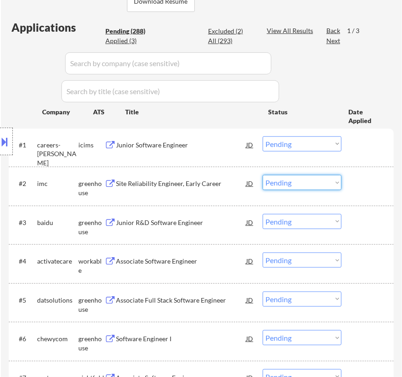
click at [307, 183] on select "Choose an option... Pending Applied Excluded (Questions) Excluded (Expired) Exc…" at bounding box center [302, 182] width 79 height 15
click at [263, 175] on select "Choose an option... Pending Applied Excluded (Questions) Excluded (Expired) Exc…" at bounding box center [302, 182] width 79 height 15
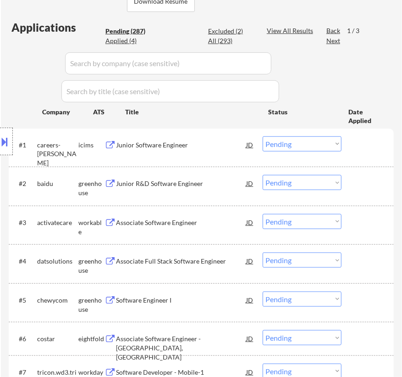
click at [186, 182] on div "Junior R&D Software Engineer" at bounding box center [181, 183] width 130 height 9
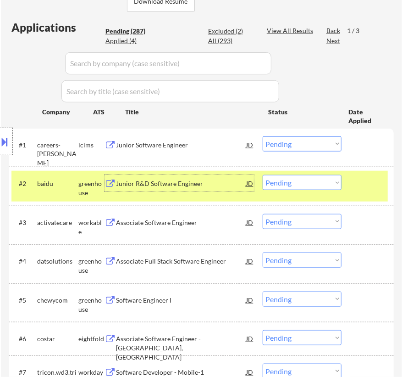
click at [309, 179] on select "Choose an option... Pending Applied Excluded (Questions) Excluded (Expired) Exc…" at bounding box center [302, 182] width 79 height 15
click at [263, 175] on select "Choose an option... Pending Applied Excluded (Questions) Excluded (Expired) Exc…" at bounding box center [302, 182] width 79 height 15
select select ""pending""
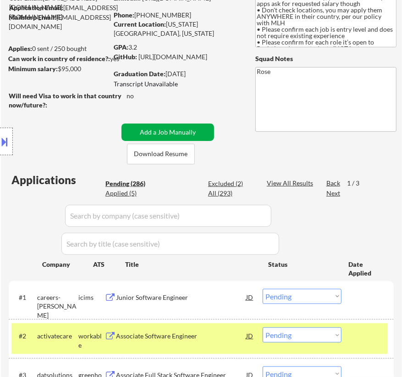
scroll to position [83, 0]
